Goal: Navigation & Orientation: Understand site structure

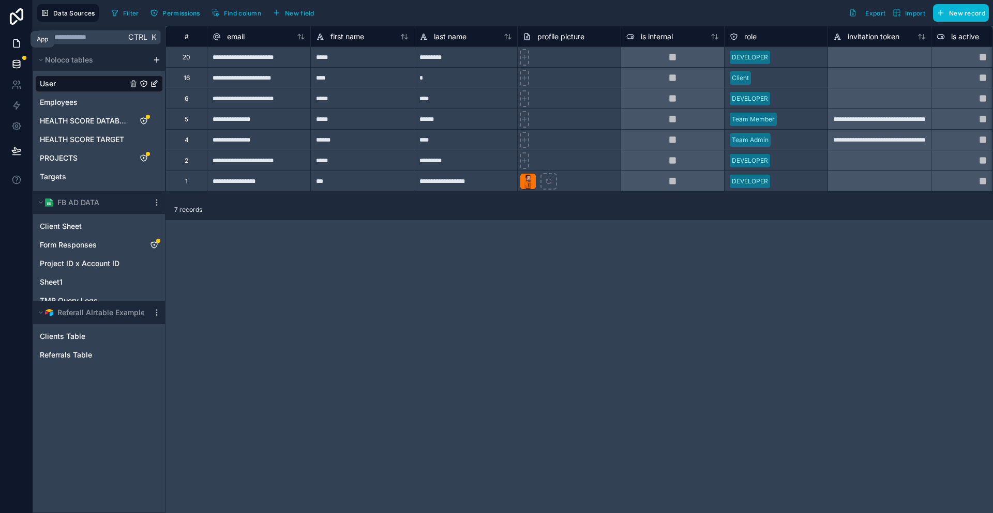
click at [11, 38] on icon at bounding box center [16, 43] width 10 height 10
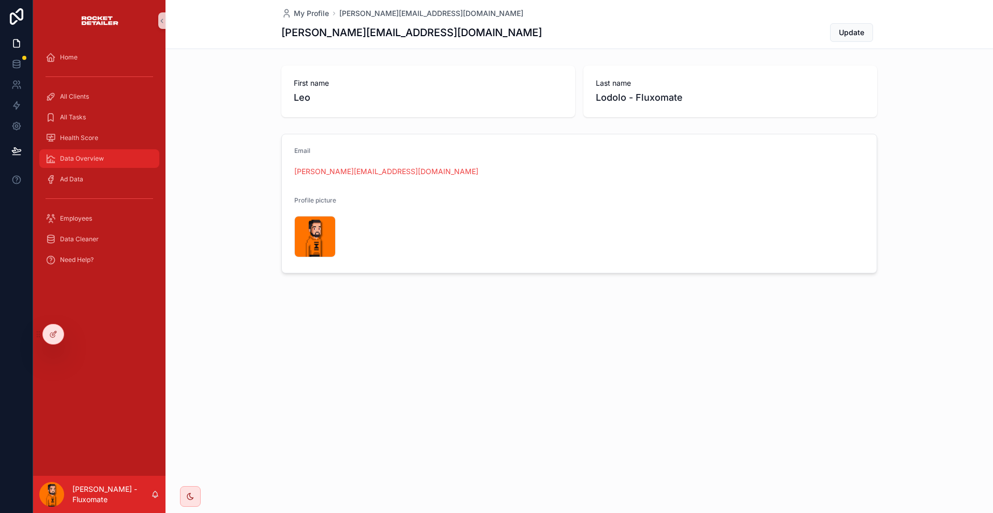
click at [118, 150] on div "Data Overview" at bounding box center [100, 158] width 108 height 17
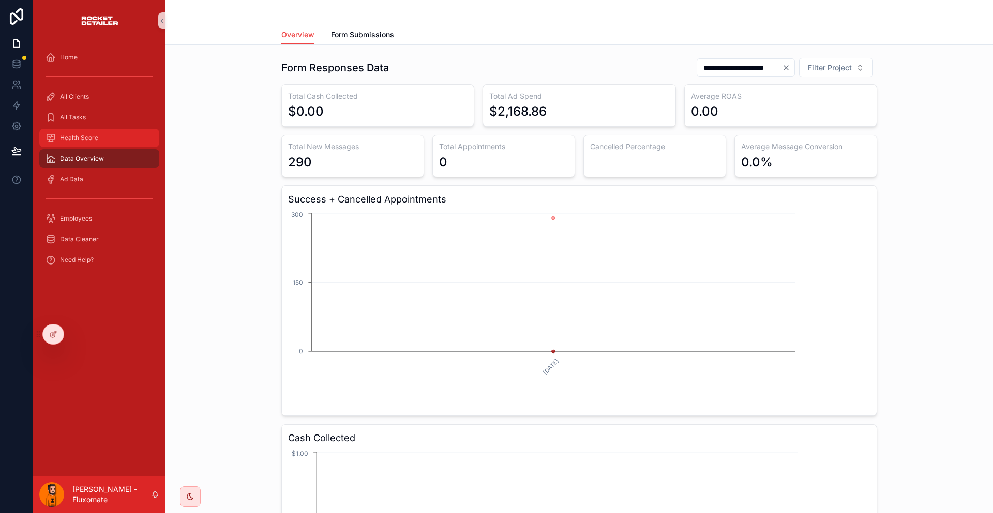
click at [116, 130] on div "Health Score" at bounding box center [100, 138] width 108 height 17
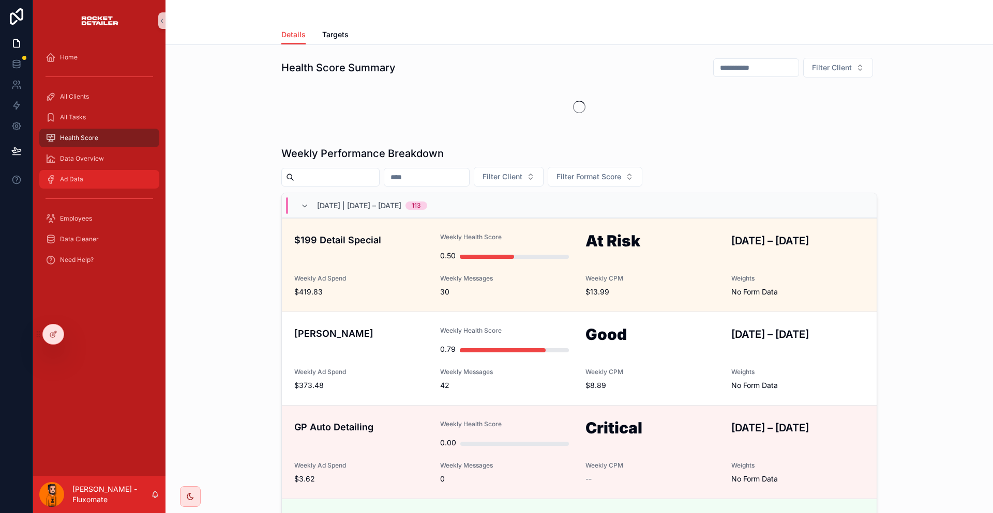
click at [98, 171] on div "Ad Data" at bounding box center [100, 179] width 108 height 17
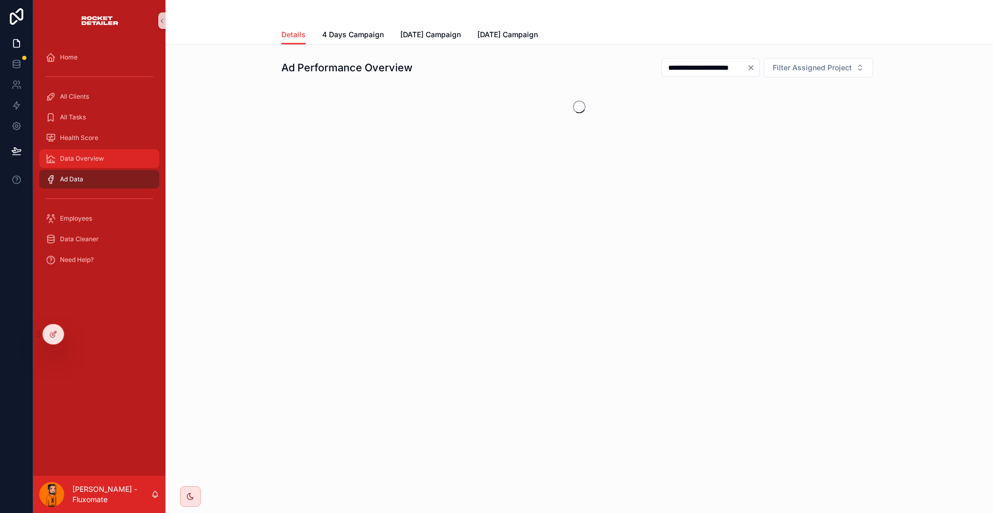
click at [99, 150] on div "Data Overview" at bounding box center [100, 158] width 108 height 17
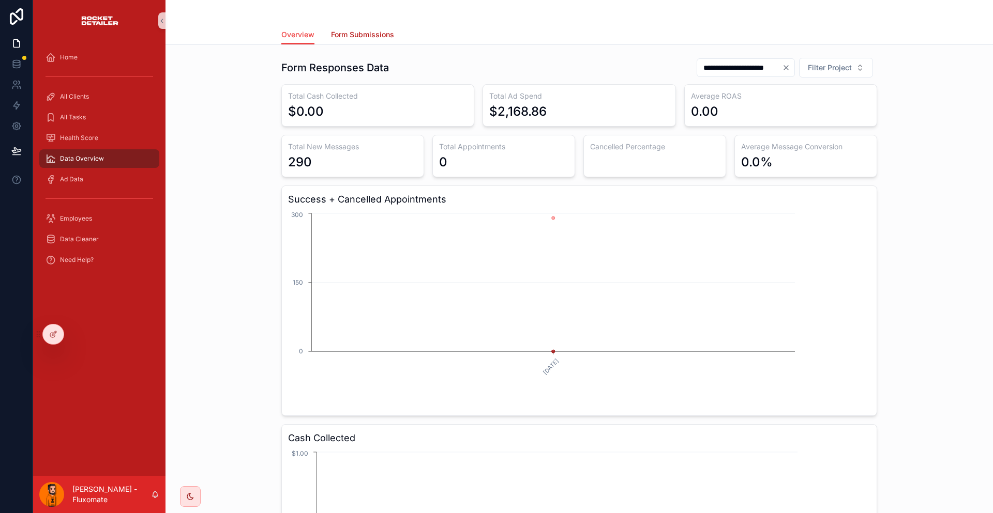
click at [364, 34] on span "Form Submissions" at bounding box center [362, 34] width 63 height 10
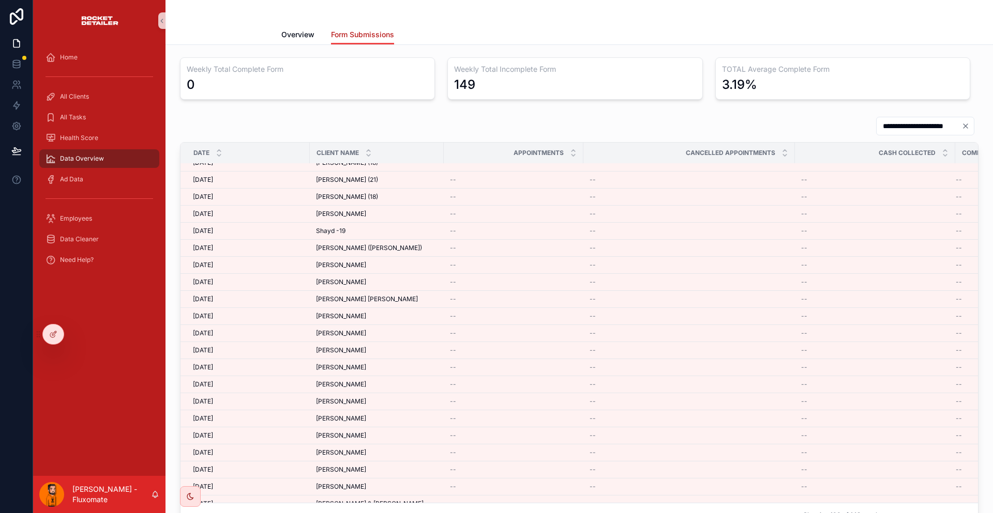
scroll to position [130, 0]
